Goal: Task Accomplishment & Management: Use online tool/utility

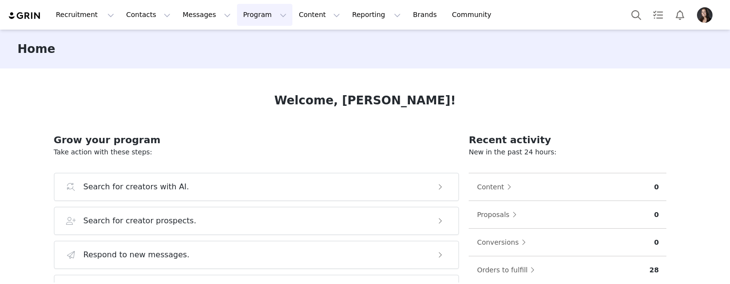
click at [238, 17] on button "Program Program" at bounding box center [264, 15] width 55 height 22
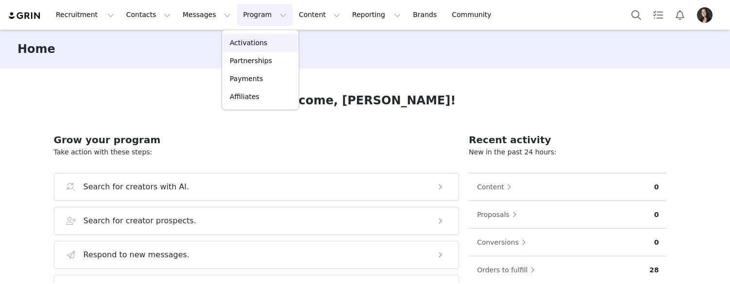
click at [244, 43] on p "Activations" at bounding box center [248, 43] width 37 height 10
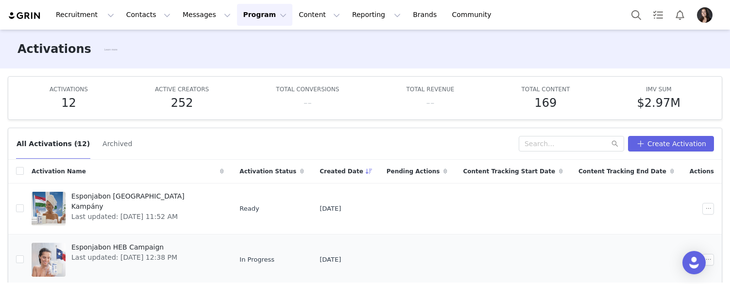
click at [134, 246] on span "Esponjabon HEB Campaign" at bounding box center [124, 247] width 106 height 10
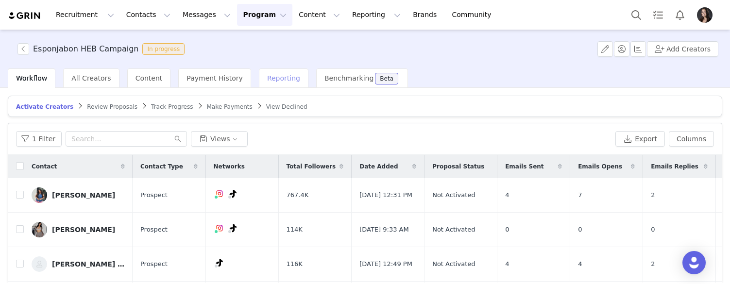
click at [267, 78] on span "Reporting" at bounding box center [283, 78] width 33 height 8
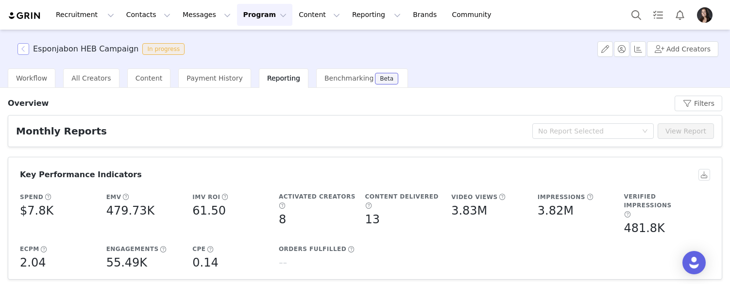
click at [24, 49] on button "button" at bounding box center [23, 49] width 12 height 12
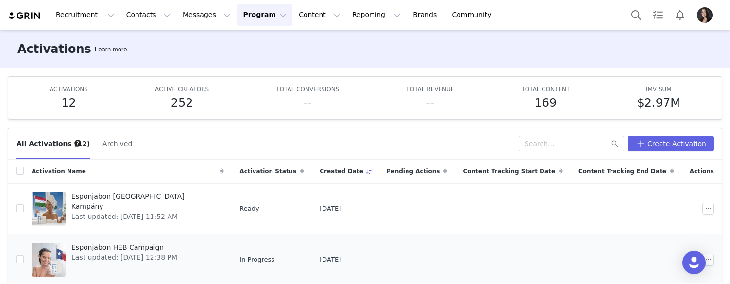
click at [112, 246] on span "Esponjabon HEB Campaign" at bounding box center [124, 247] width 106 height 10
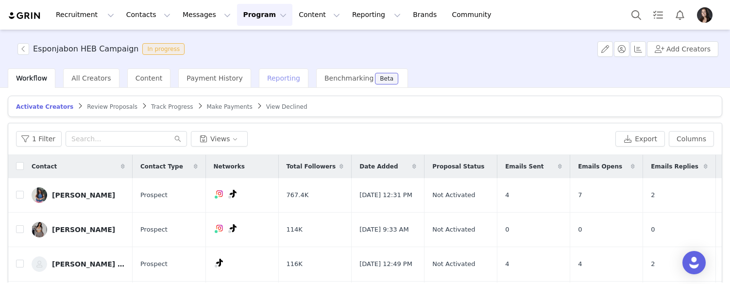
click at [271, 71] on div "Reporting" at bounding box center [284, 77] width 50 height 19
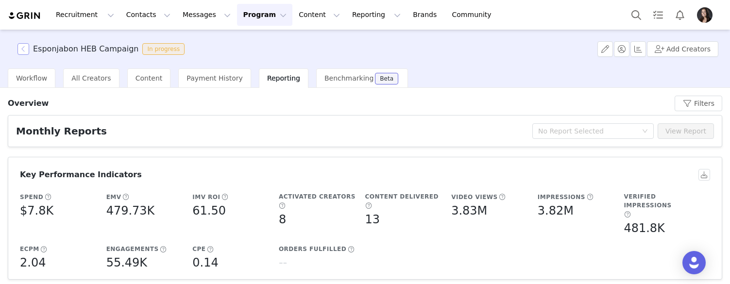
click at [21, 48] on button "button" at bounding box center [23, 49] width 12 height 12
